Goal: Information Seeking & Learning: Find specific page/section

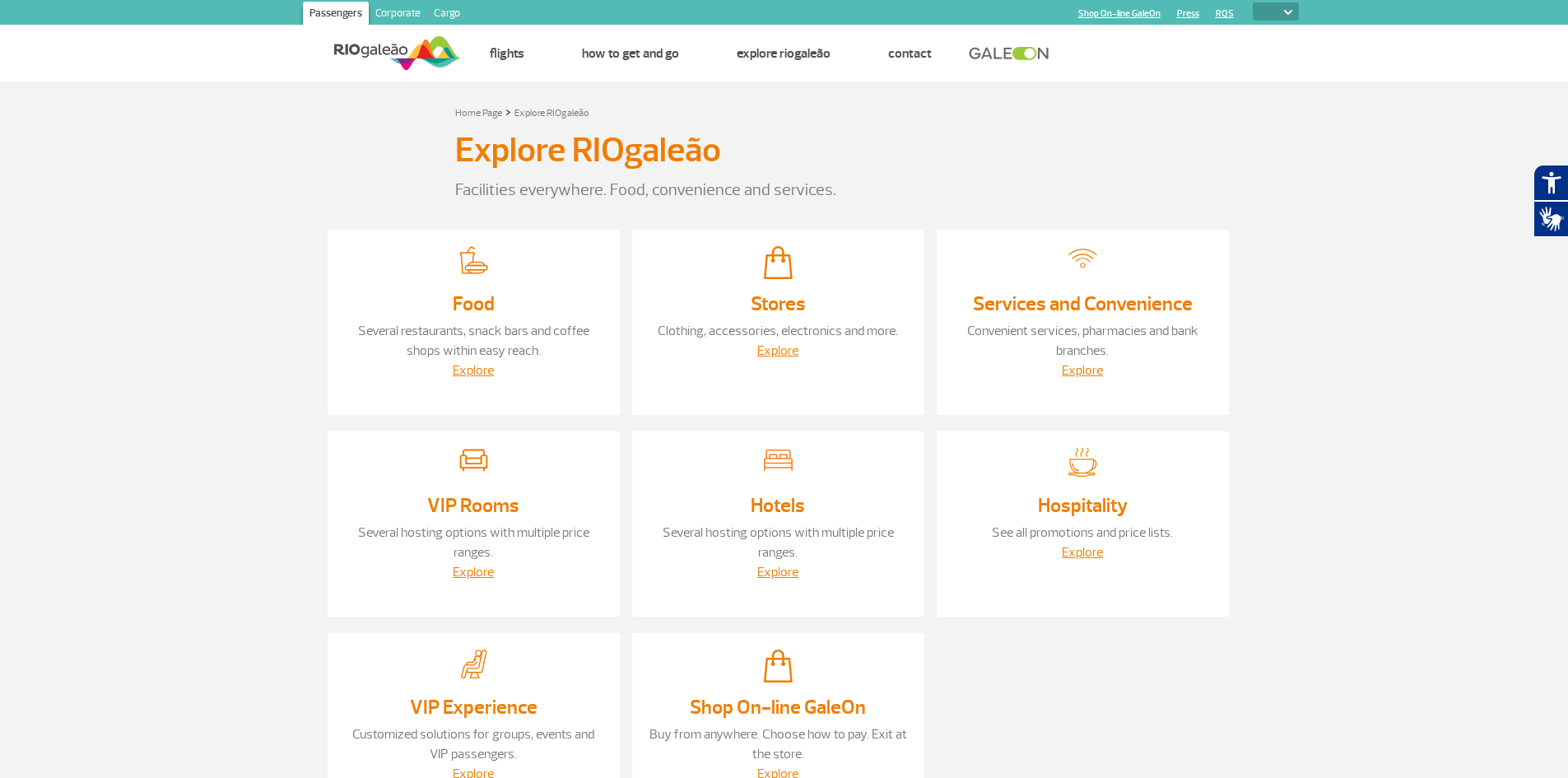
select select
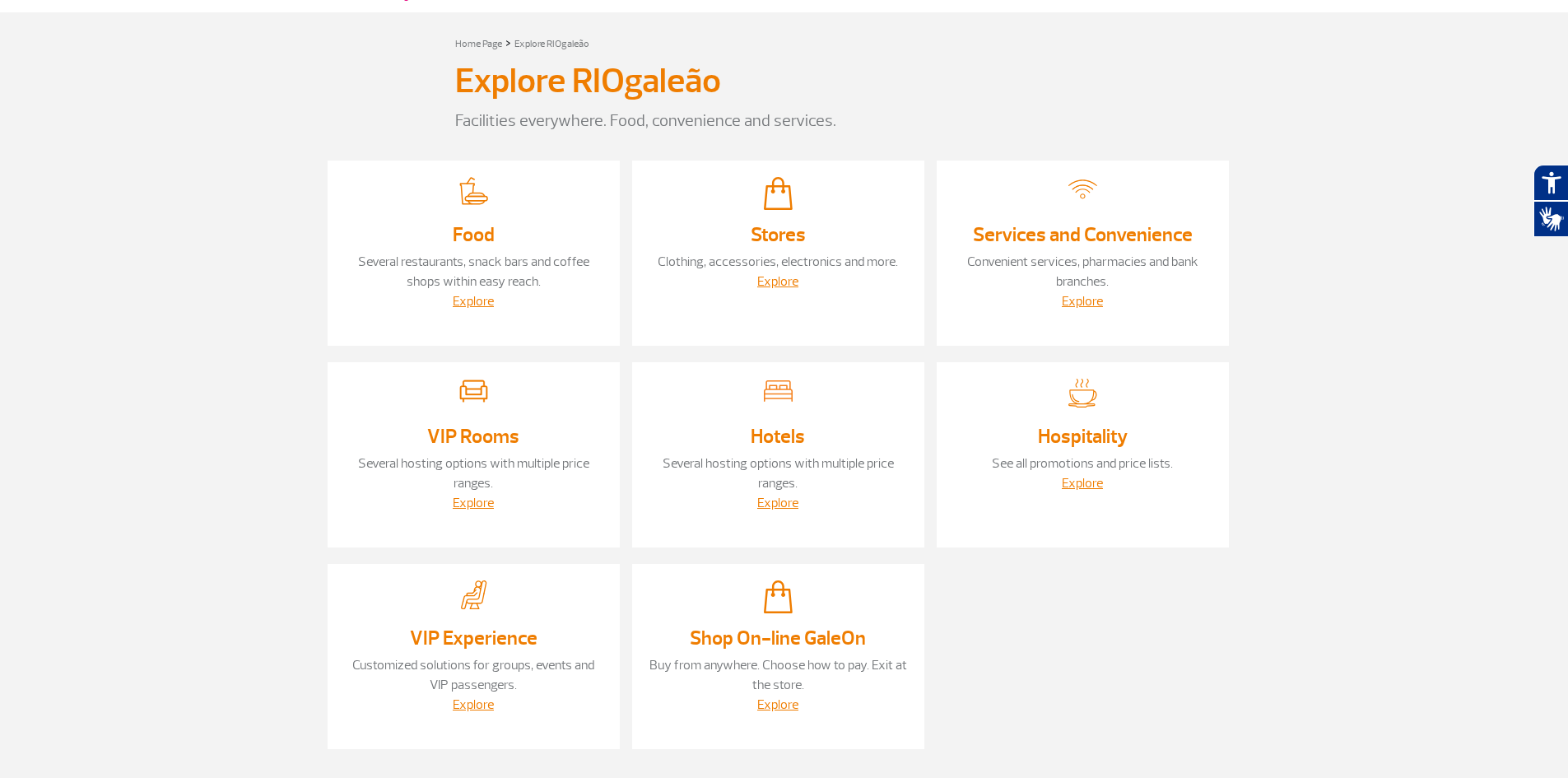
scroll to position [52, 0]
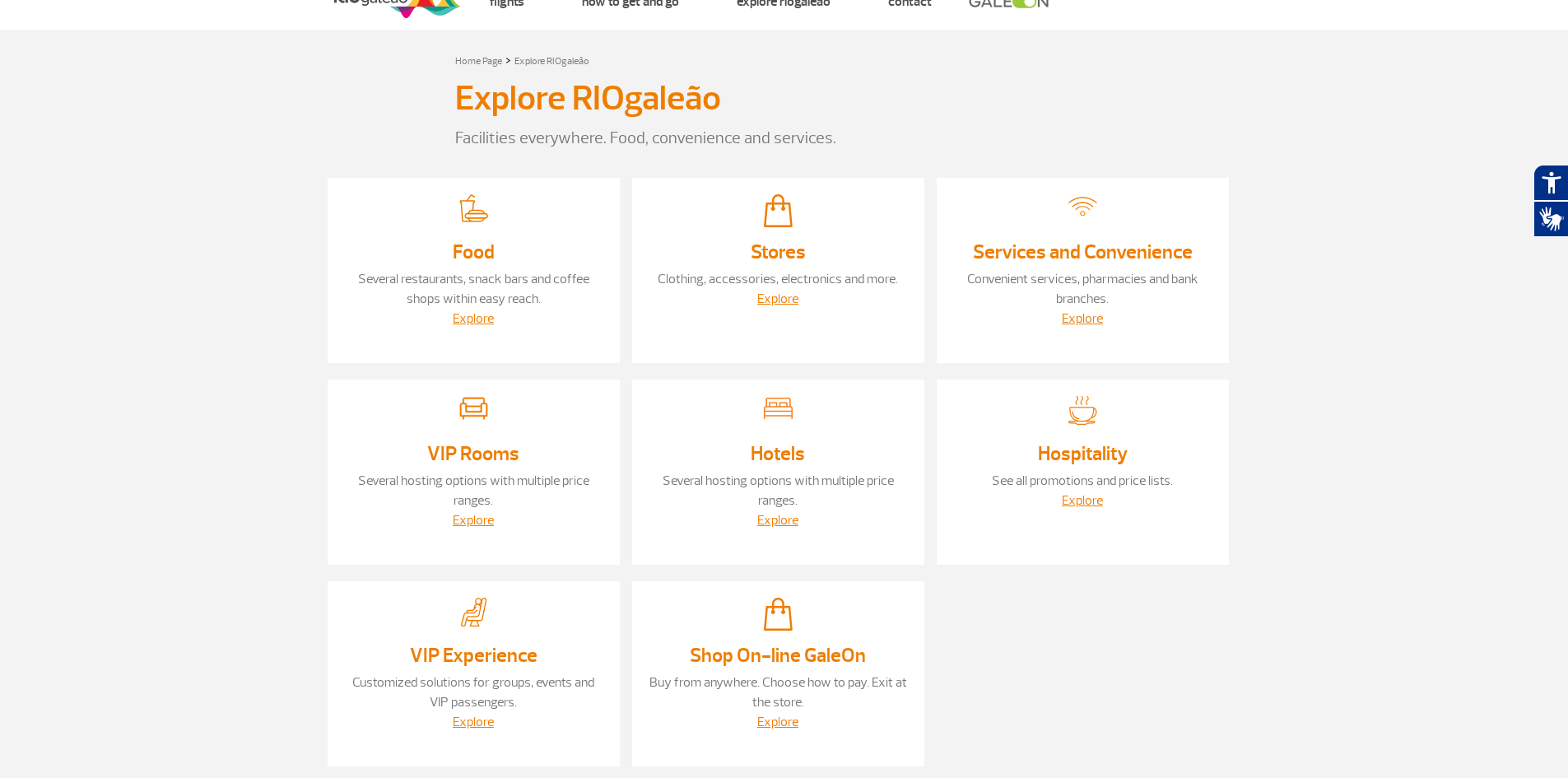
click at [534, 250] on h3 "Food" at bounding box center [474, 251] width 259 height 21
click at [481, 318] on link "Explore" at bounding box center [473, 319] width 41 height 17
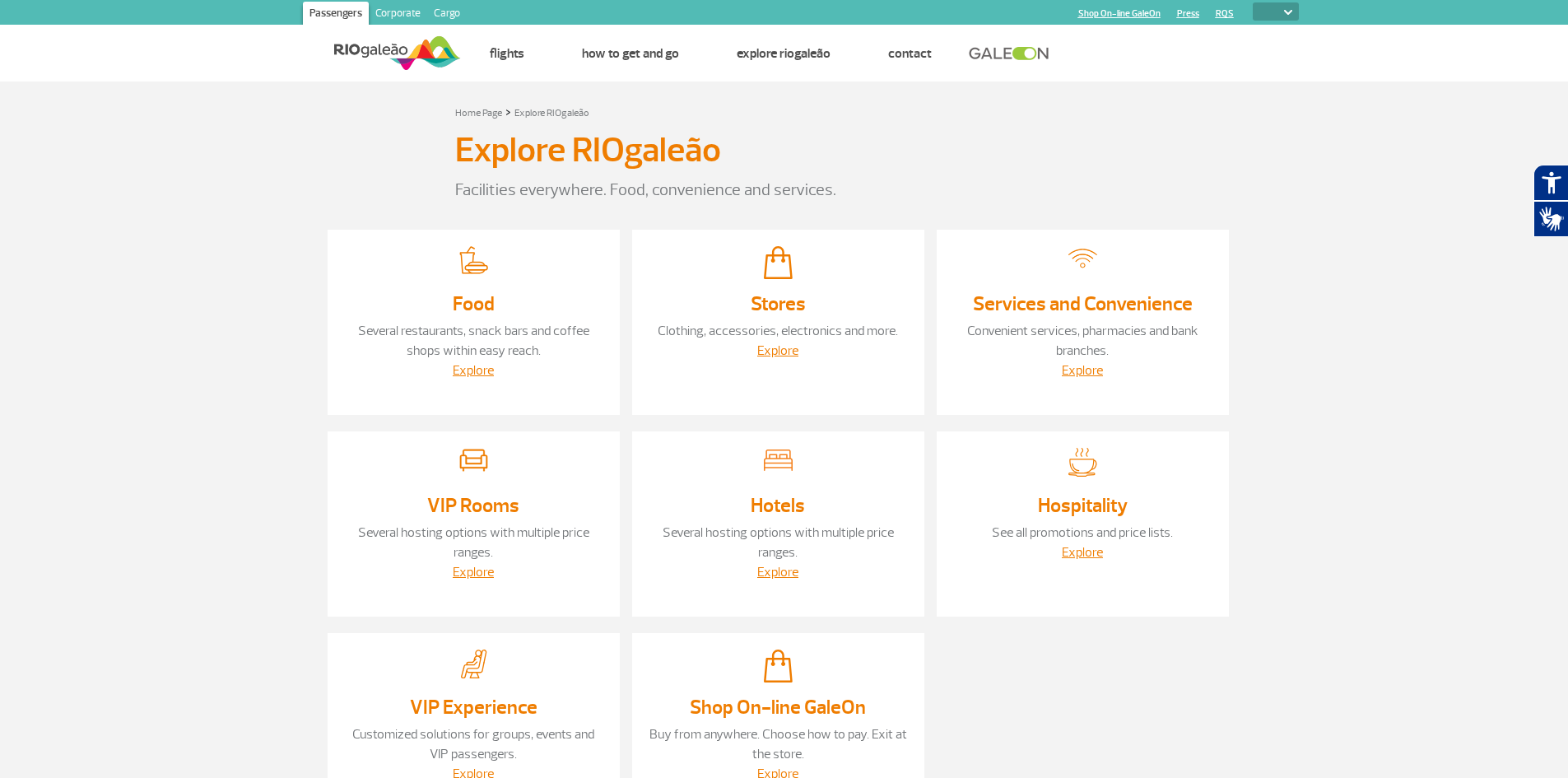
click at [424, 58] on img at bounding box center [398, 53] width 127 height 41
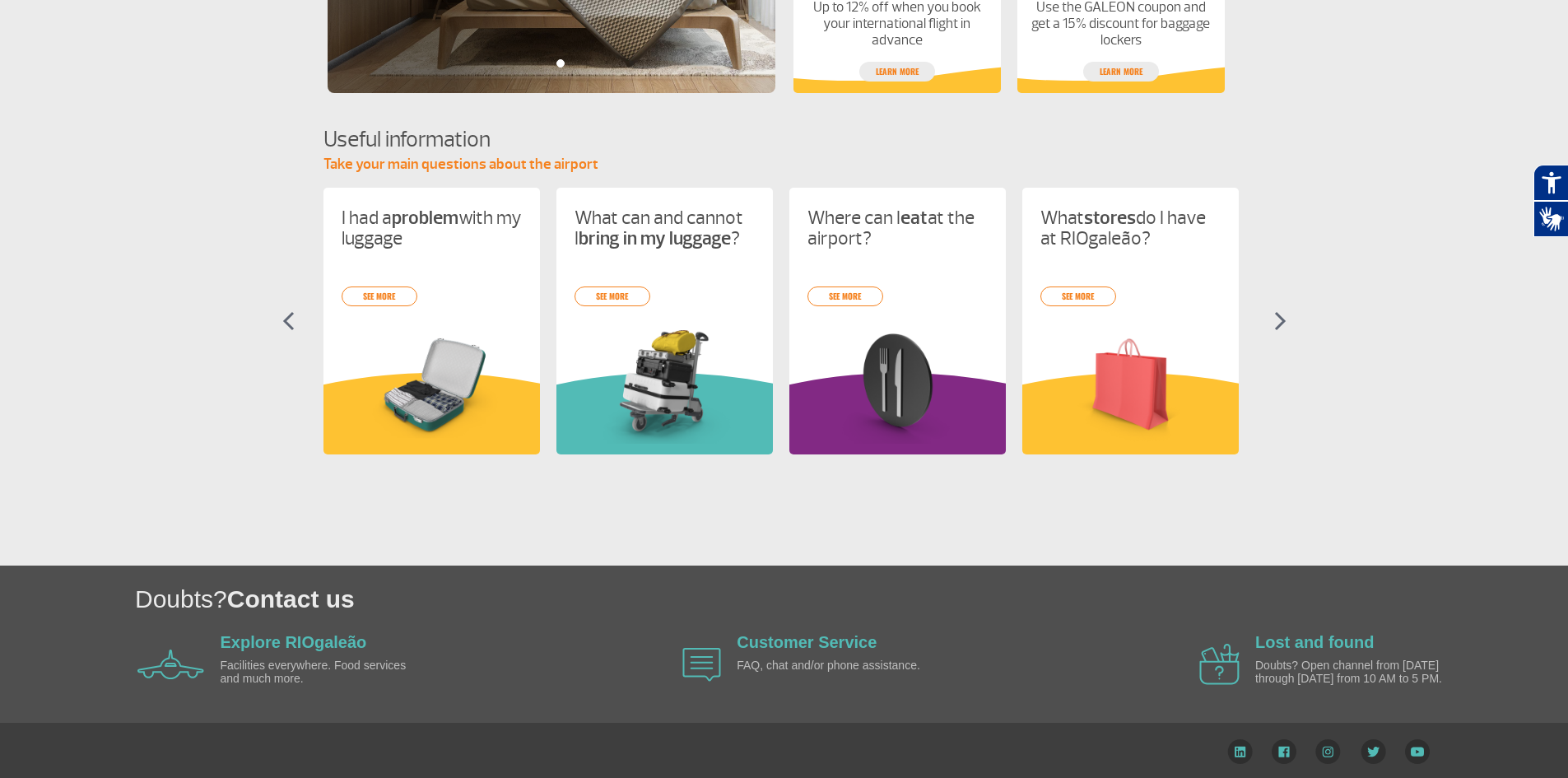
scroll to position [626, 0]
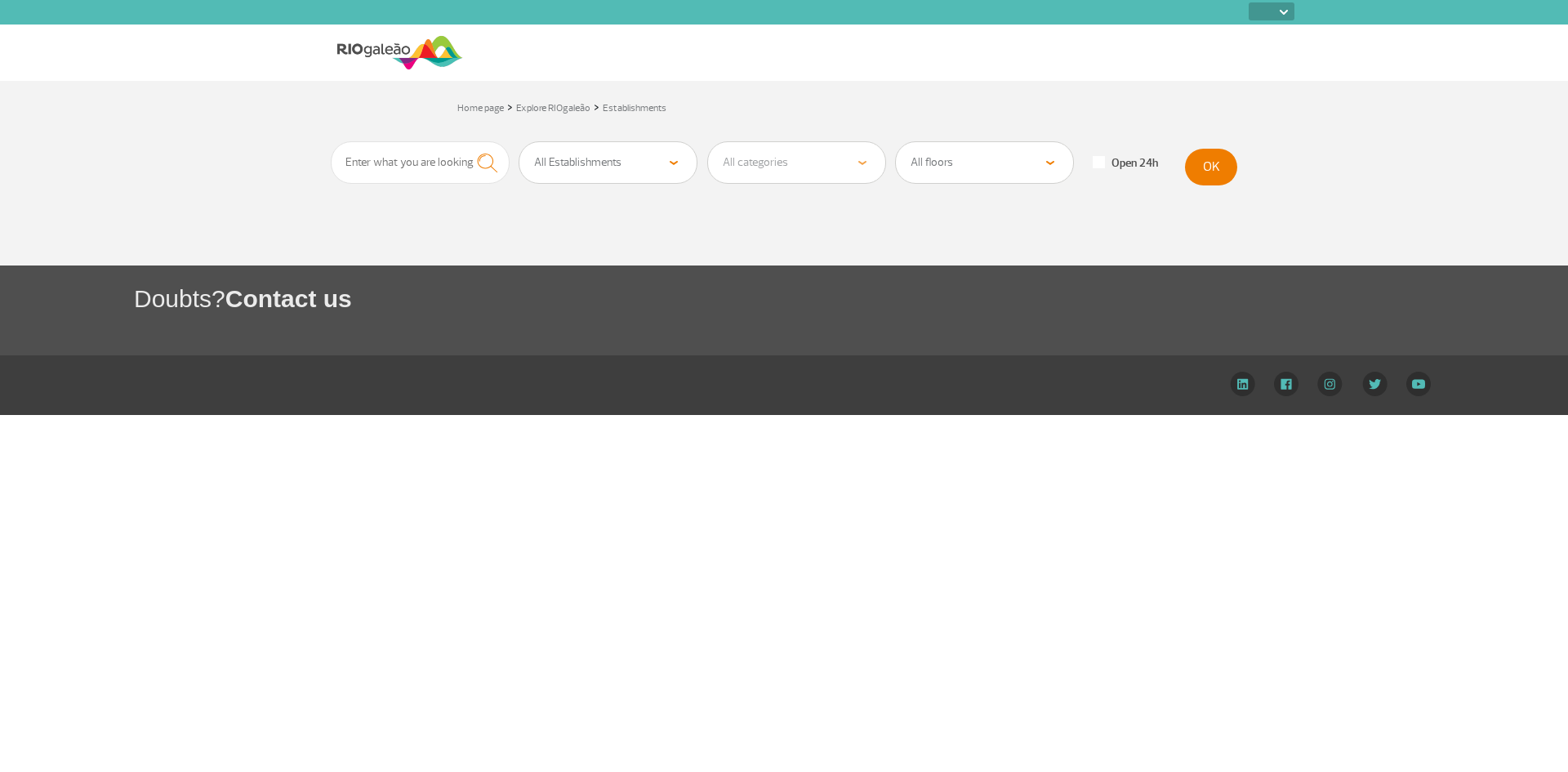
select select
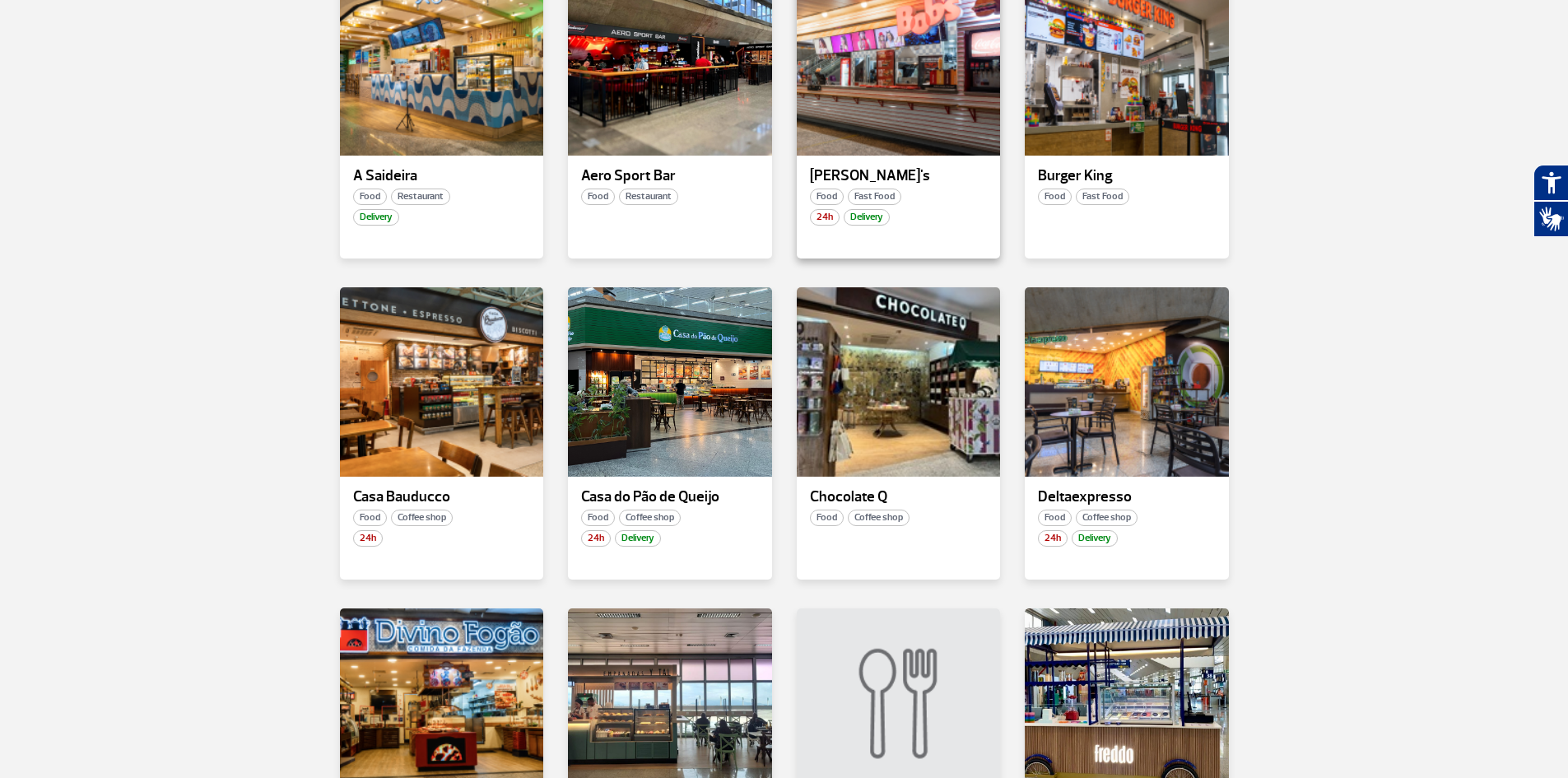
scroll to position [576, 0]
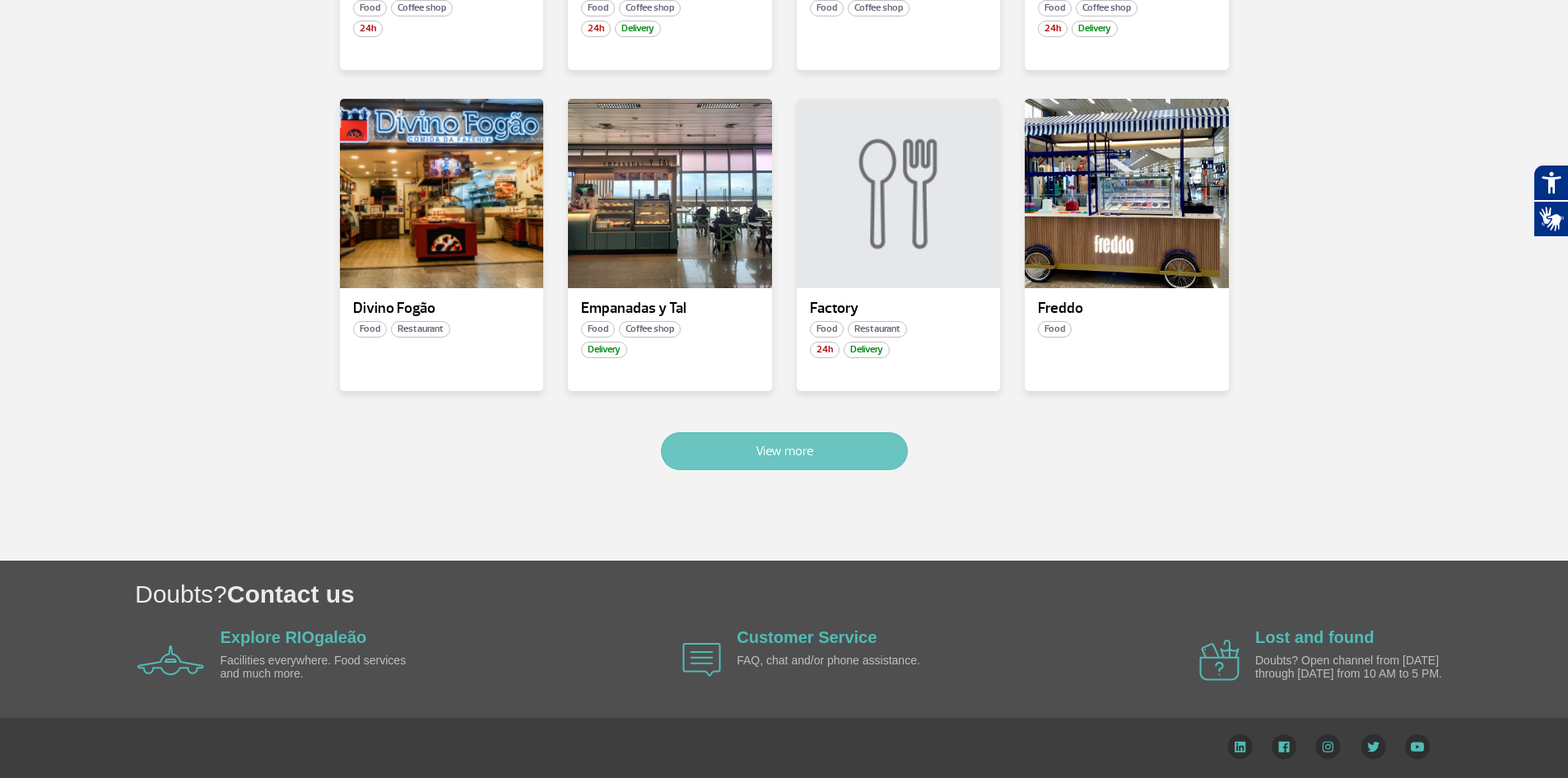
click at [844, 442] on button "View more" at bounding box center [784, 451] width 247 height 38
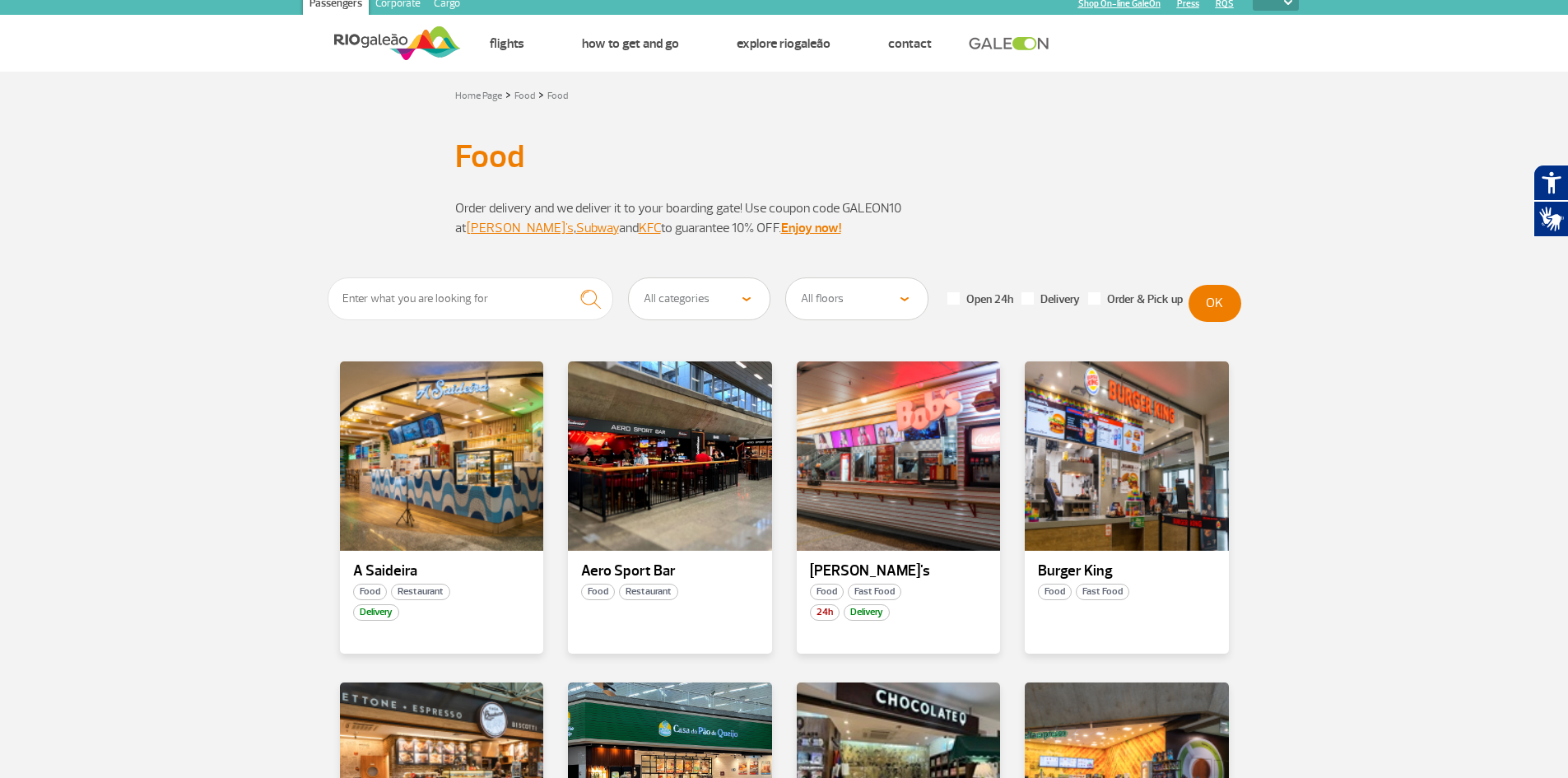
scroll to position [0, 0]
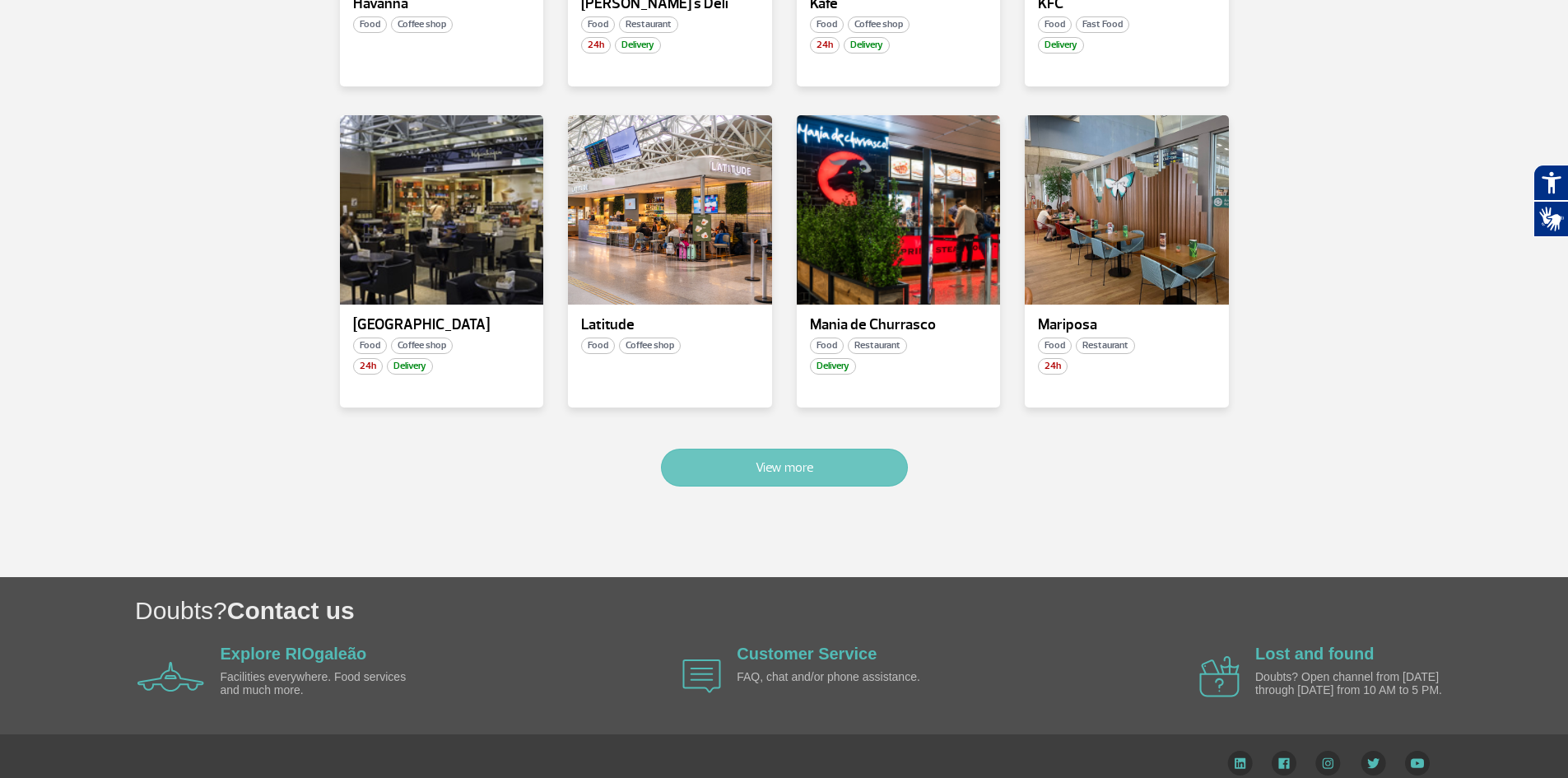
click at [839, 449] on button "View more" at bounding box center [784, 467] width 247 height 38
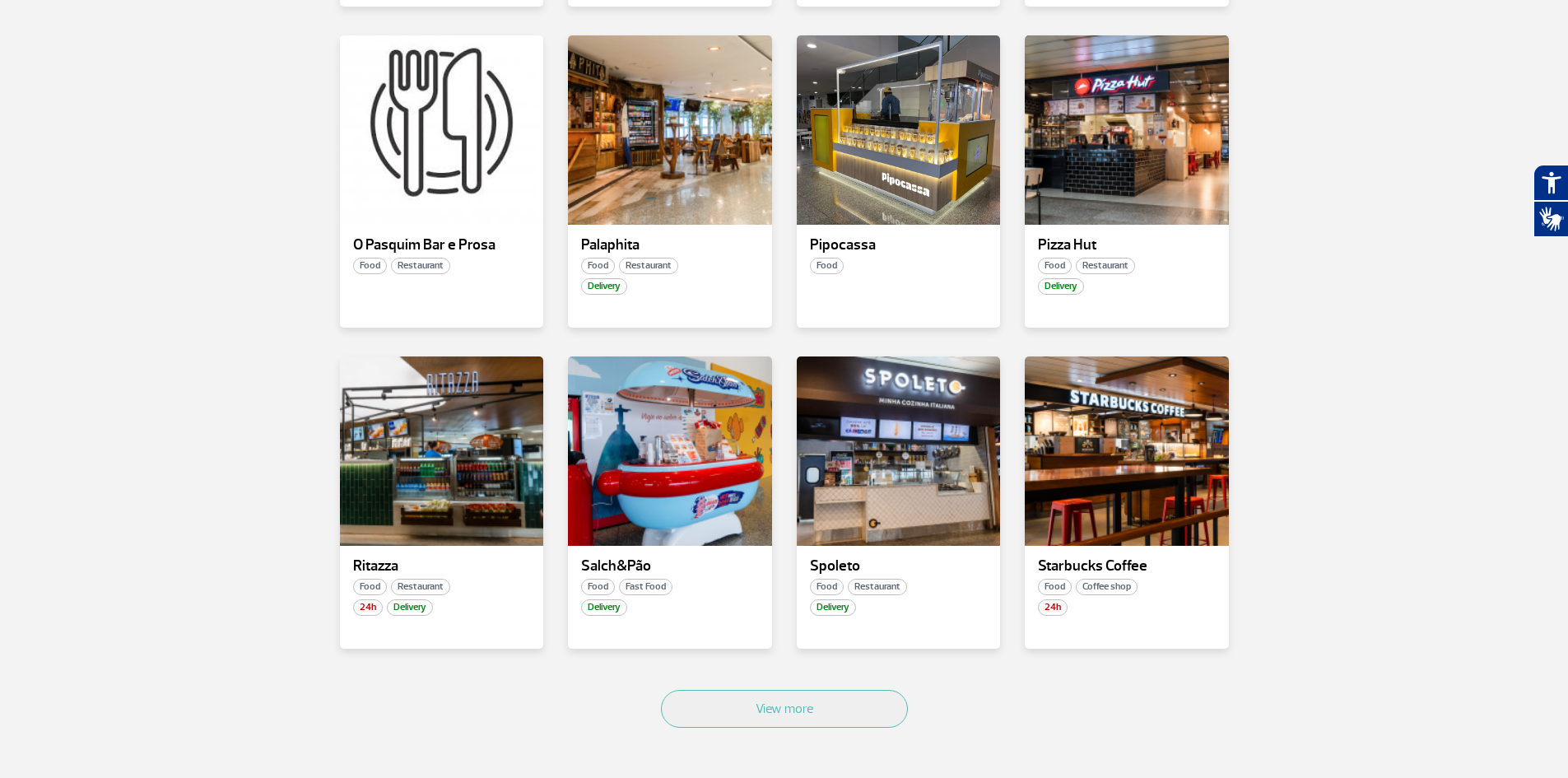
scroll to position [2634, 0]
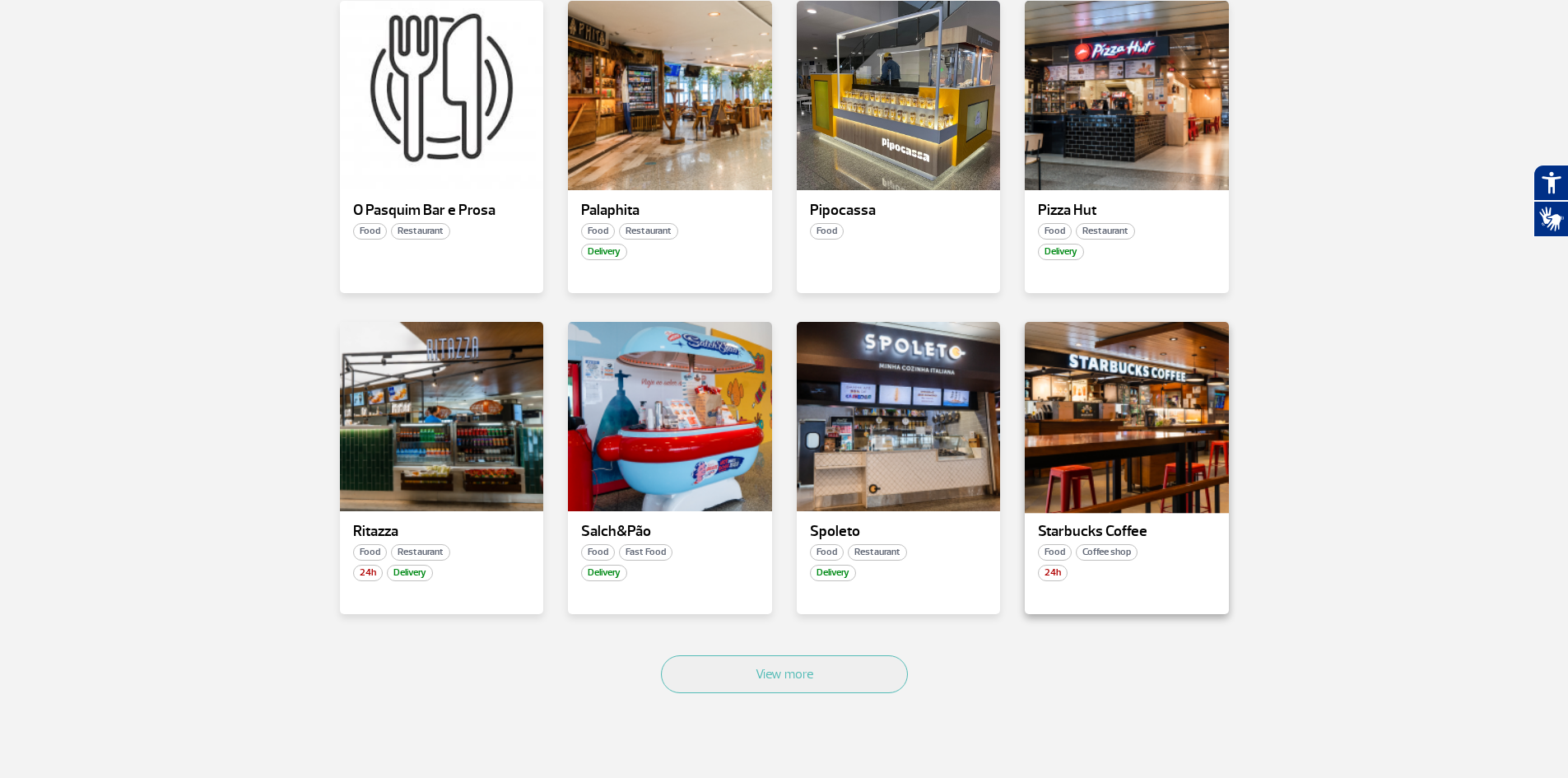
click at [1124, 440] on div at bounding box center [1127, 417] width 207 height 194
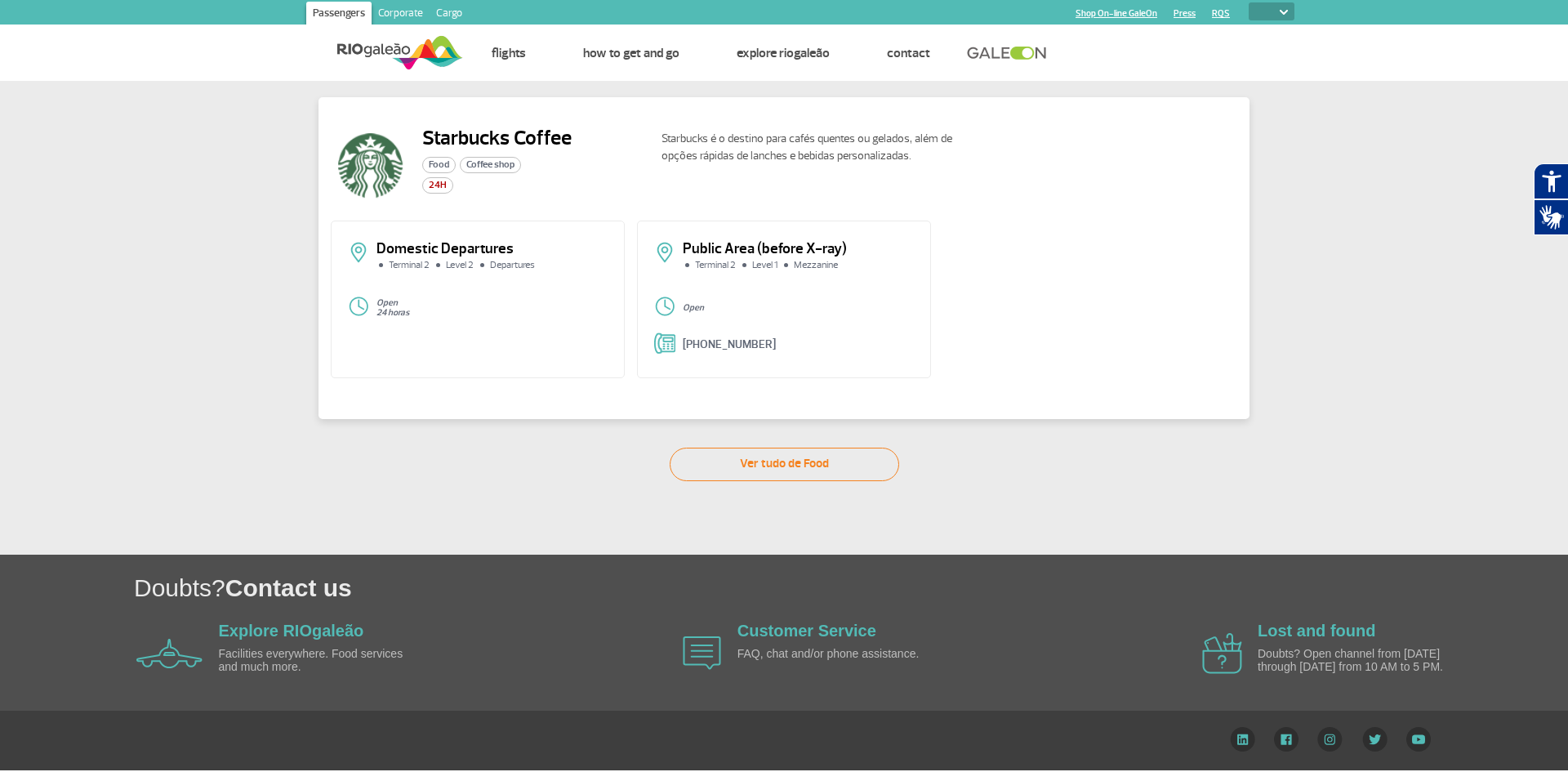
click at [812, 245] on p "Public Area (before X-ray)" at bounding box center [798, 249] width 231 height 15
click at [628, 296] on div "Domestic Departures Terminal 2 Level 2 Departures Open 24 horas Public Area (be…" at bounding box center [784, 305] width 907 height 170
click at [719, 283] on div "Public Area (before X-ray) Terminal 2 Level 1 Mezzanine" at bounding box center [784, 262] width 260 height 41
click at [701, 262] on li "Terminal 2" at bounding box center [711, 265] width 57 height 10
click at [1128, 196] on div "Starbucks é o destino para cafés quentes ou gelados, além de opções rápidas de …" at bounding box center [943, 164] width 589 height 78
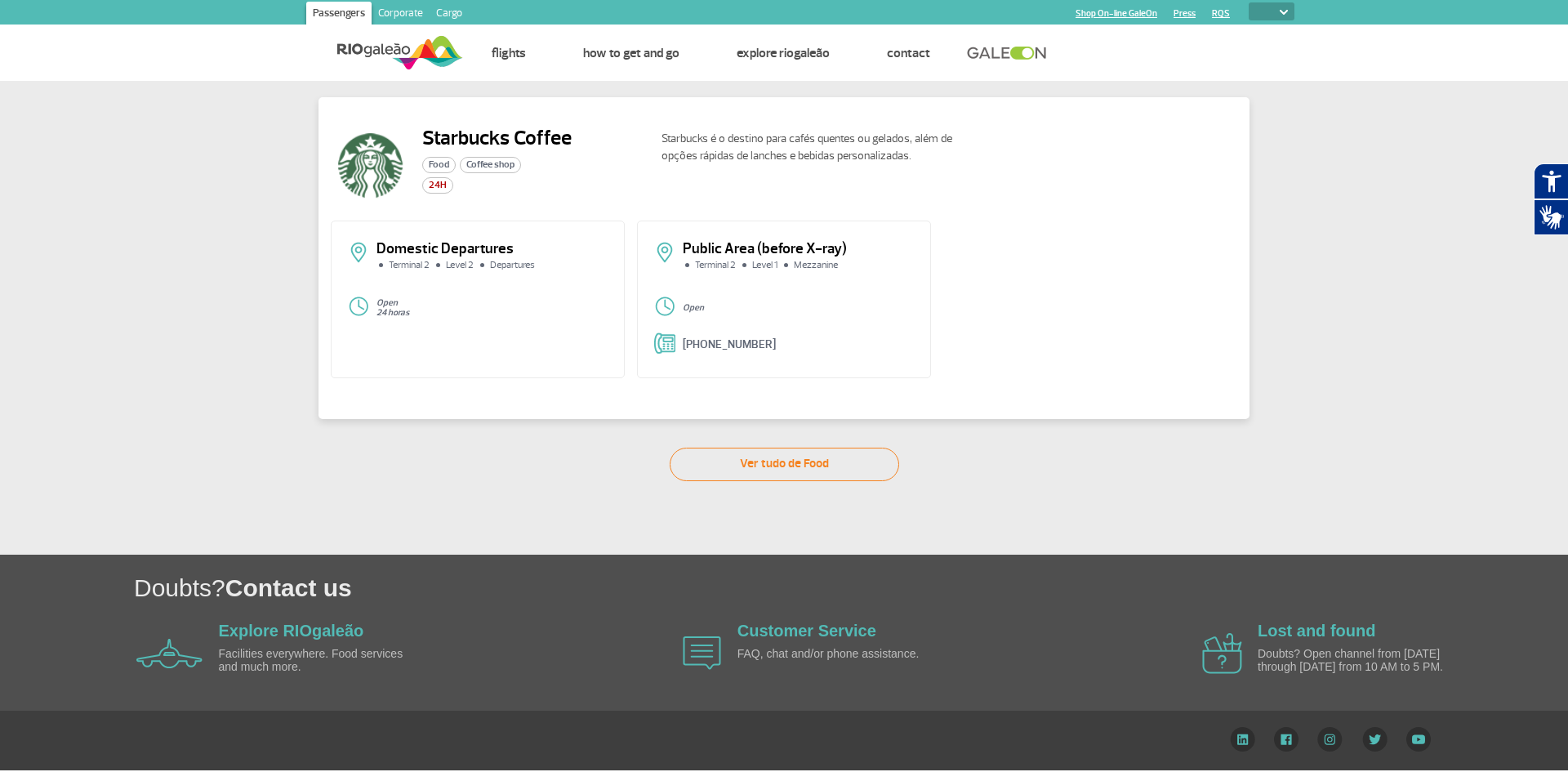
click at [709, 243] on p "Public Area (before X-ray)" at bounding box center [798, 249] width 231 height 15
click at [1138, 381] on div "Domestic Departures Terminal 2 Level 2 Departures Open 24 horas Public Area (be…" at bounding box center [784, 305] width 907 height 170
click at [1136, 364] on div "Domestic Departures Terminal 2 Level 2 Departures Open 24 horas Public Area (be…" at bounding box center [784, 305] width 907 height 170
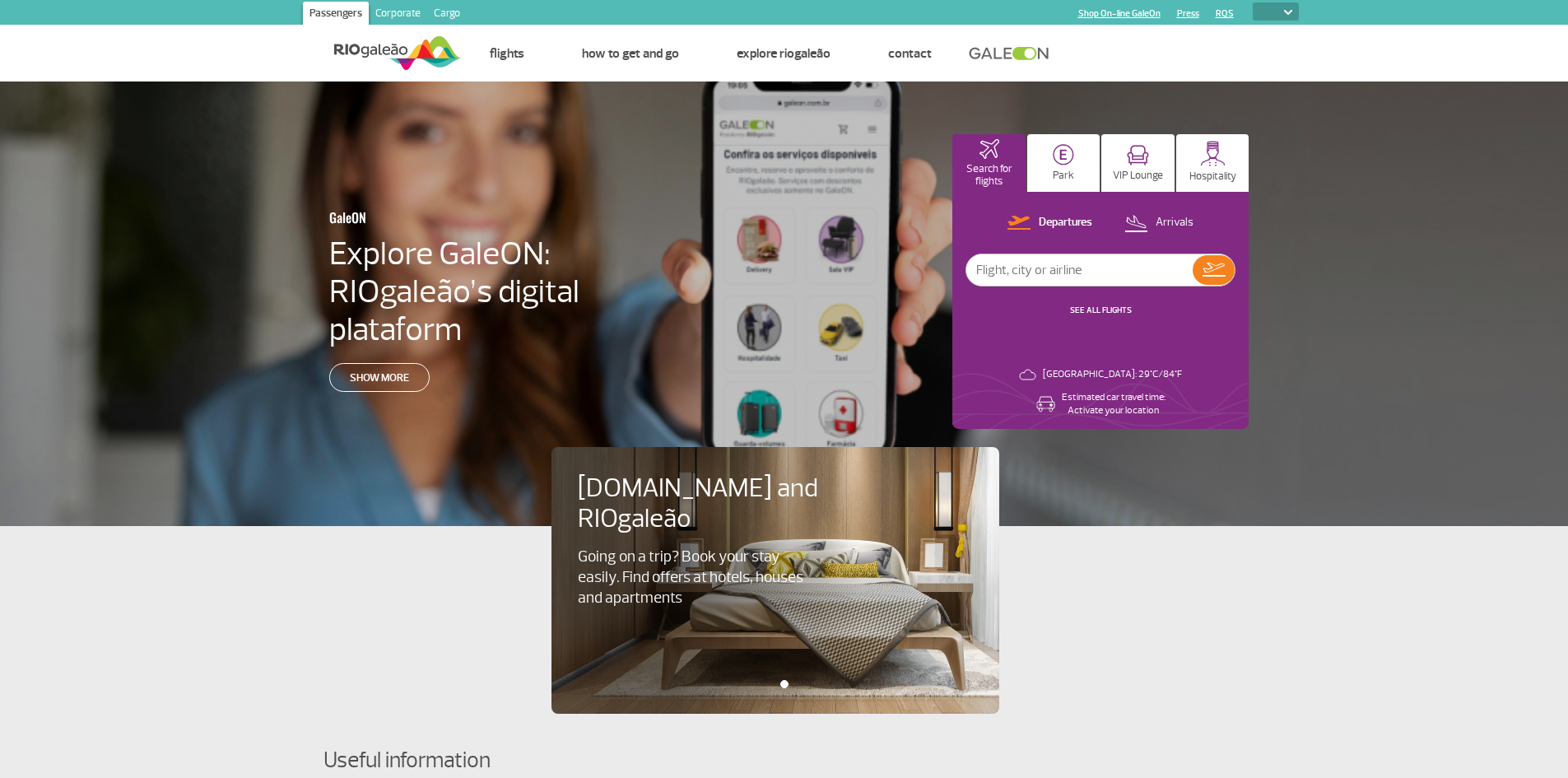
select select
